Goal: Transaction & Acquisition: Purchase product/service

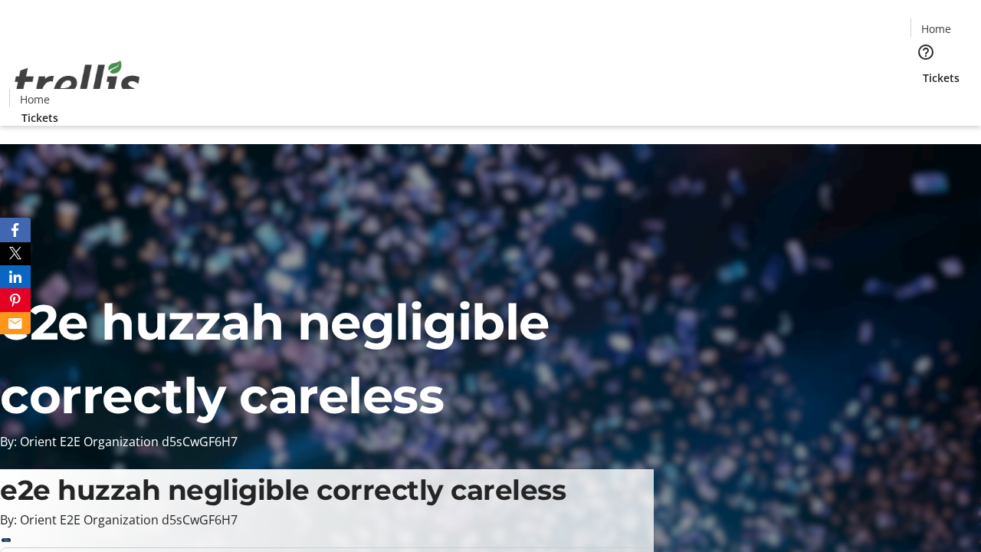
click at [923, 70] on span "Tickets" at bounding box center [941, 78] width 37 height 16
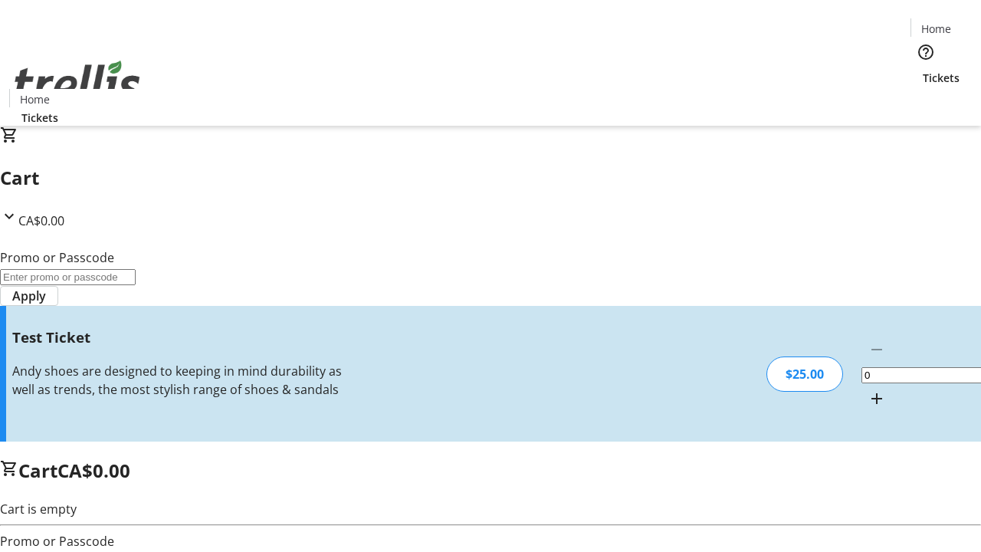
click at [868, 389] on mat-icon "Increment by one" at bounding box center [877, 398] width 18 height 18
type input "1"
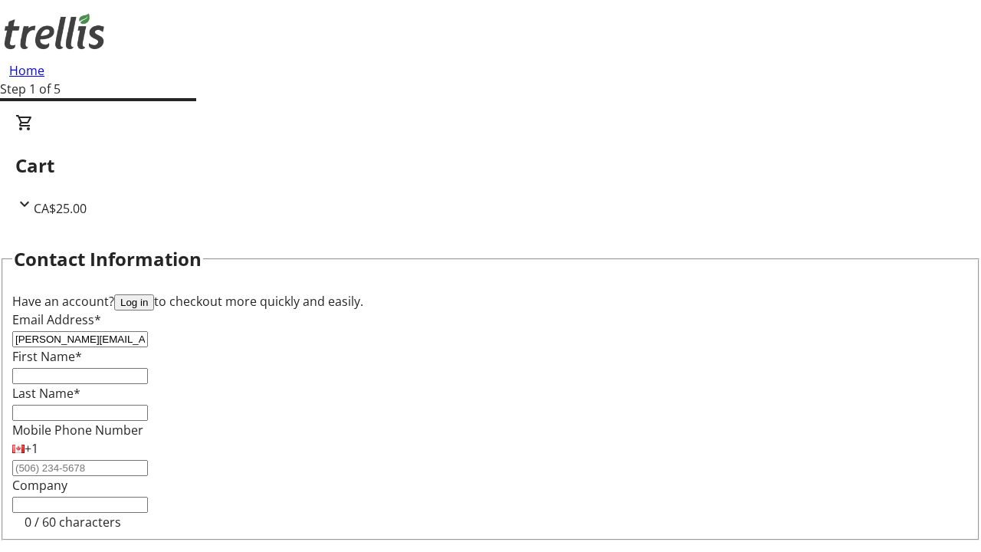
type input "[PERSON_NAME][EMAIL_ADDRESS][DOMAIN_NAME]"
type input "[PERSON_NAME]"
type input "Heathcote"
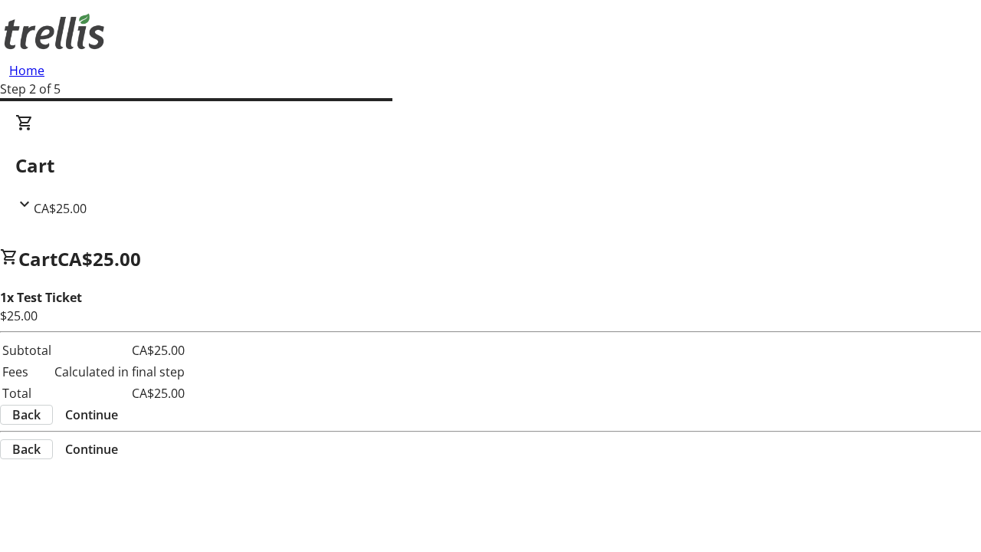
click at [118, 406] on span "Continue" at bounding box center [91, 415] width 53 height 18
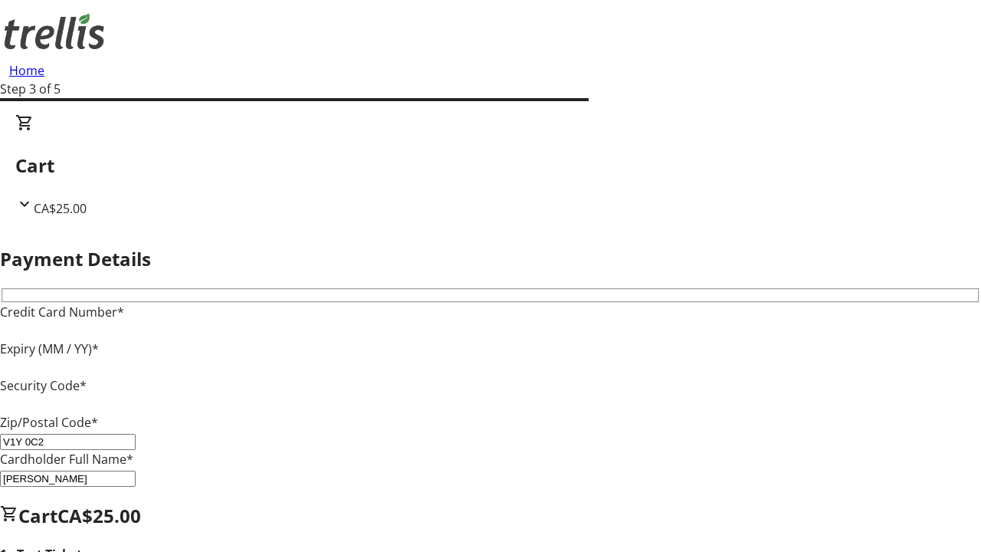
type input "V1Y 0C2"
